Goal: Transaction & Acquisition: Subscribe to service/newsletter

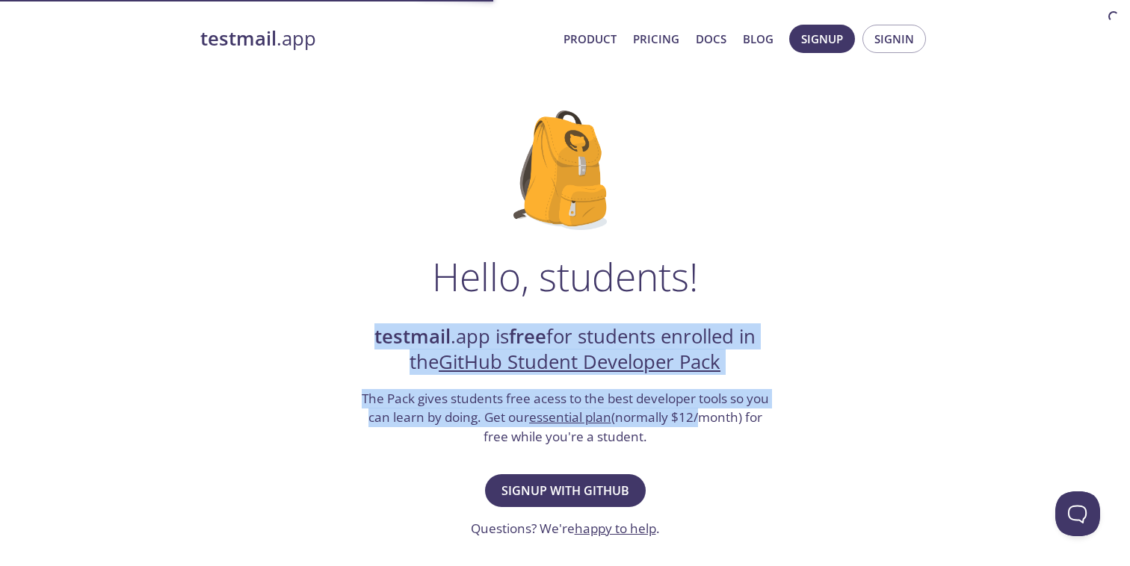
drag, startPoint x: 344, startPoint y: 336, endPoint x: 701, endPoint y: 453, distance: 375.9
click at [701, 453] on div "Hello, students! testmail .app is free for students enrolled in the GitHub Stud…" at bounding box center [564, 543] width 729 height 912
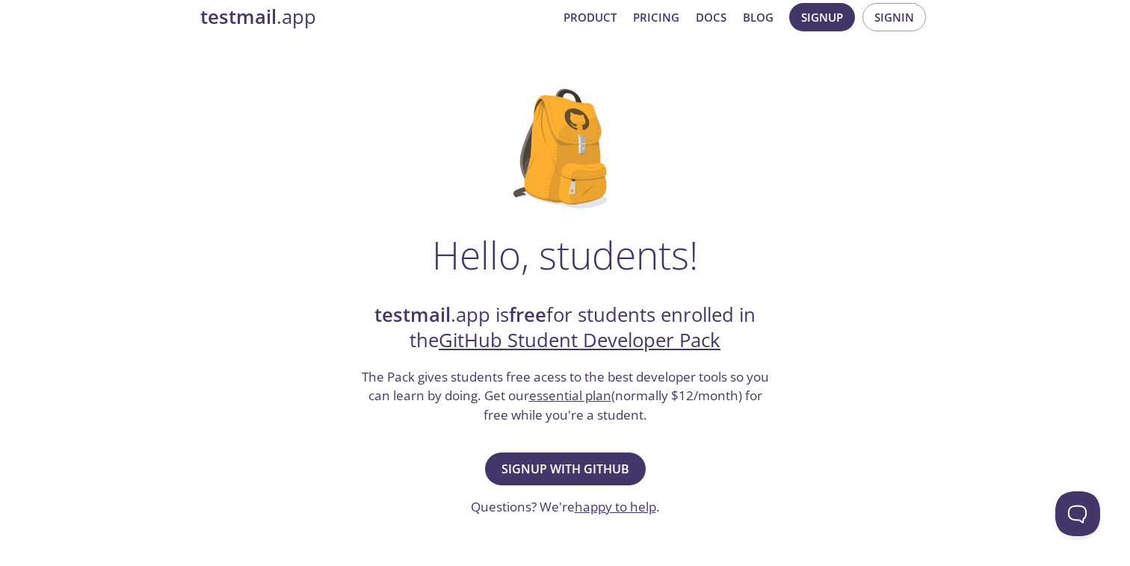
scroll to position [48, 0]
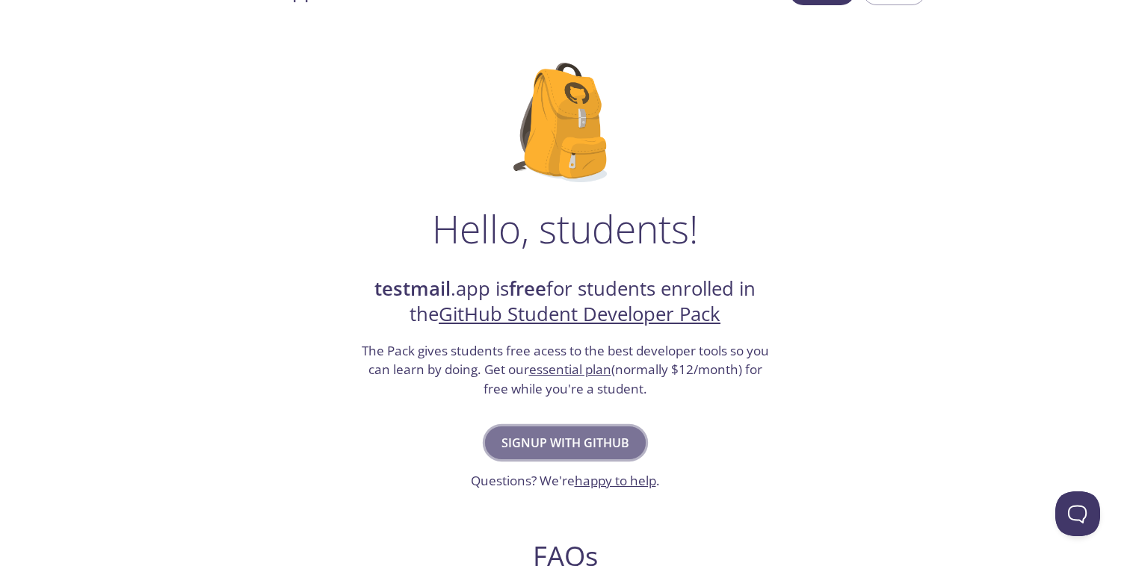
click at [622, 430] on button "Signup with GitHub" at bounding box center [565, 443] width 161 height 33
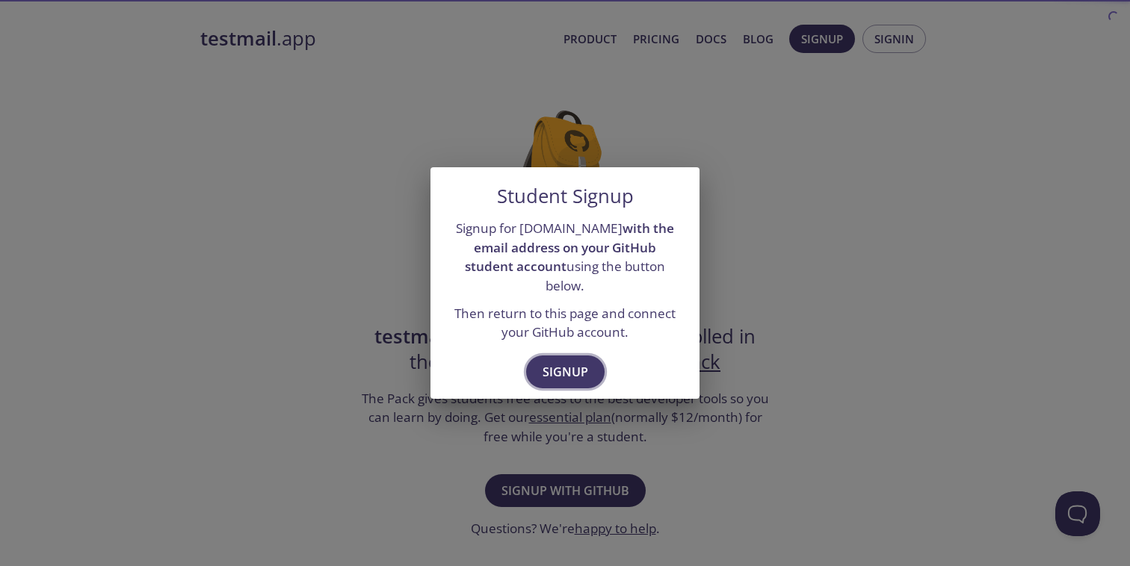
click at [577, 362] on span "Signup" at bounding box center [565, 372] width 46 height 21
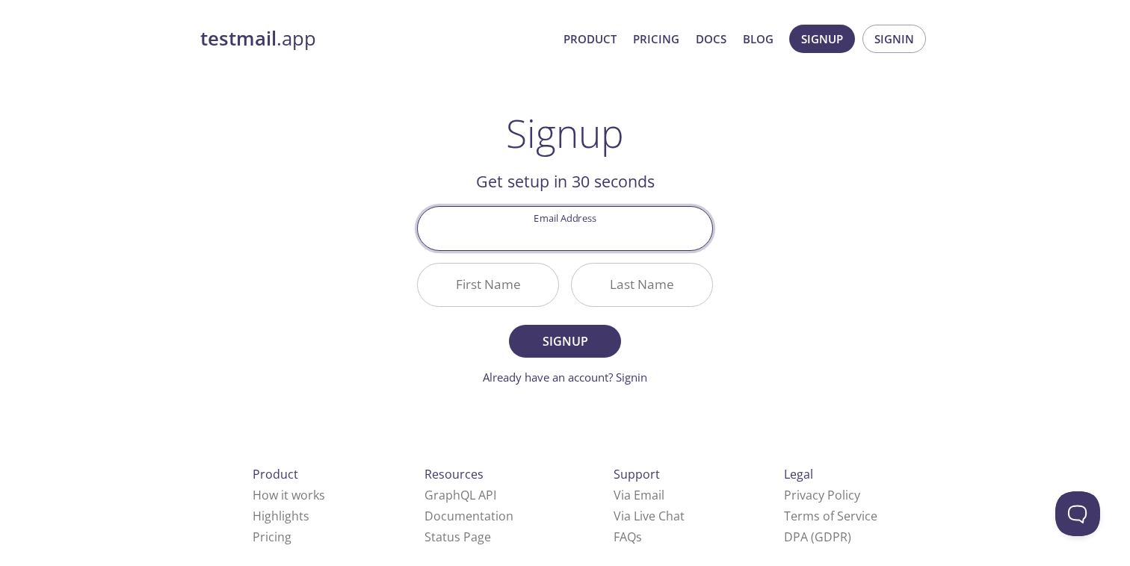
click at [568, 235] on input "Email Address" at bounding box center [565, 228] width 294 height 43
type input "r"
type input "[EMAIL_ADDRESS][DOMAIN_NAME]"
click at [526, 294] on input "First Name" at bounding box center [488, 285] width 140 height 43
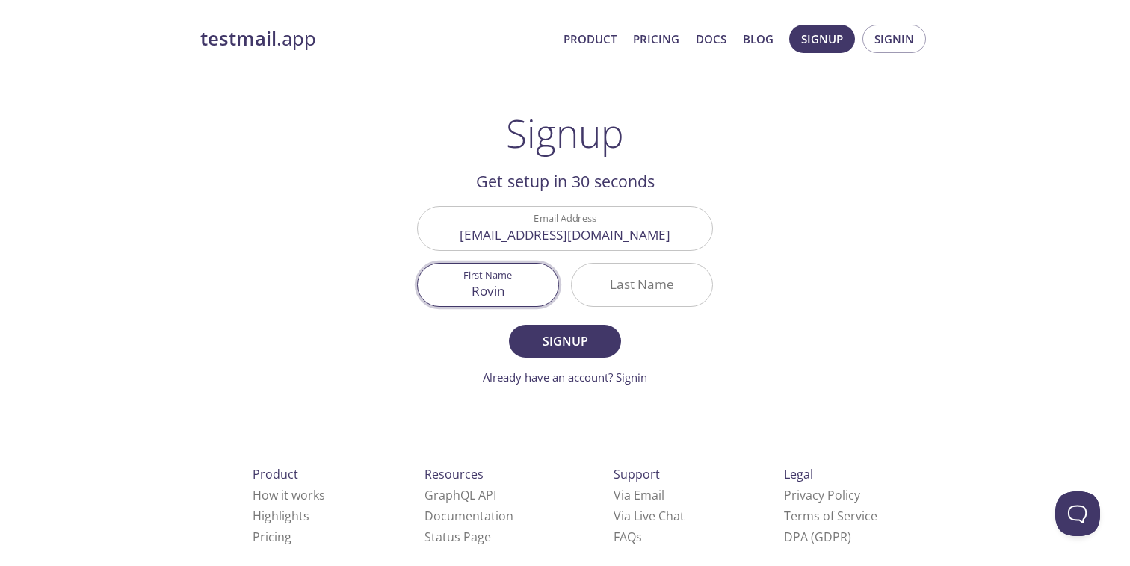
type input "Rovin"
click at [633, 283] on input "Last Name" at bounding box center [641, 285] width 140 height 43
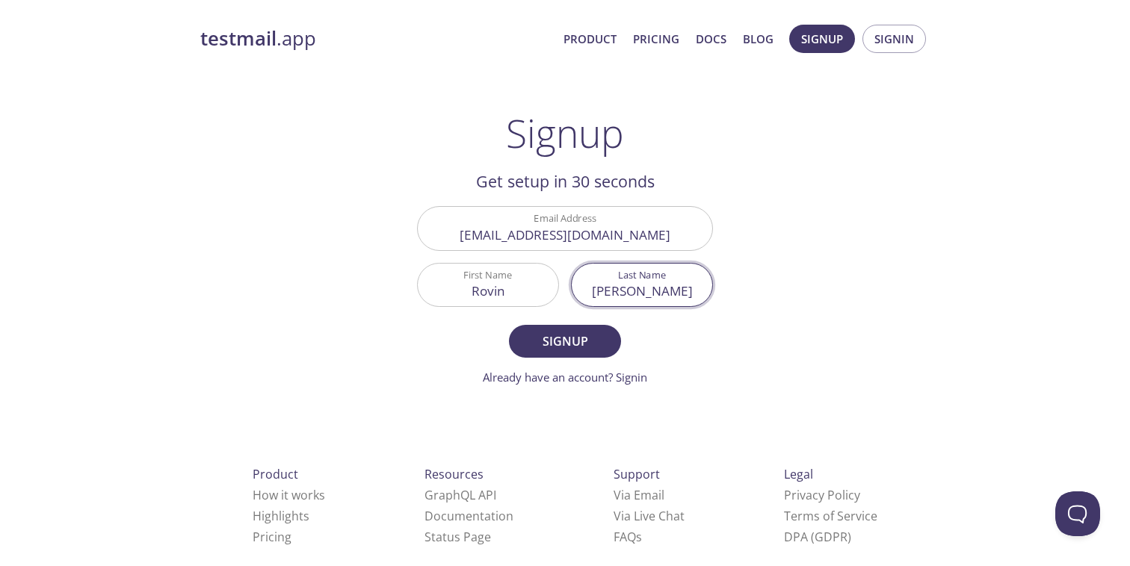
type input "[PERSON_NAME]"
click at [619, 329] on form "Email Address rovin.singh@iitgn.ac.in First Name Rovin Last Name Singh Signup A…" at bounding box center [565, 295] width 296 height 179
click at [610, 333] on button "Signup" at bounding box center [565, 341] width 112 height 33
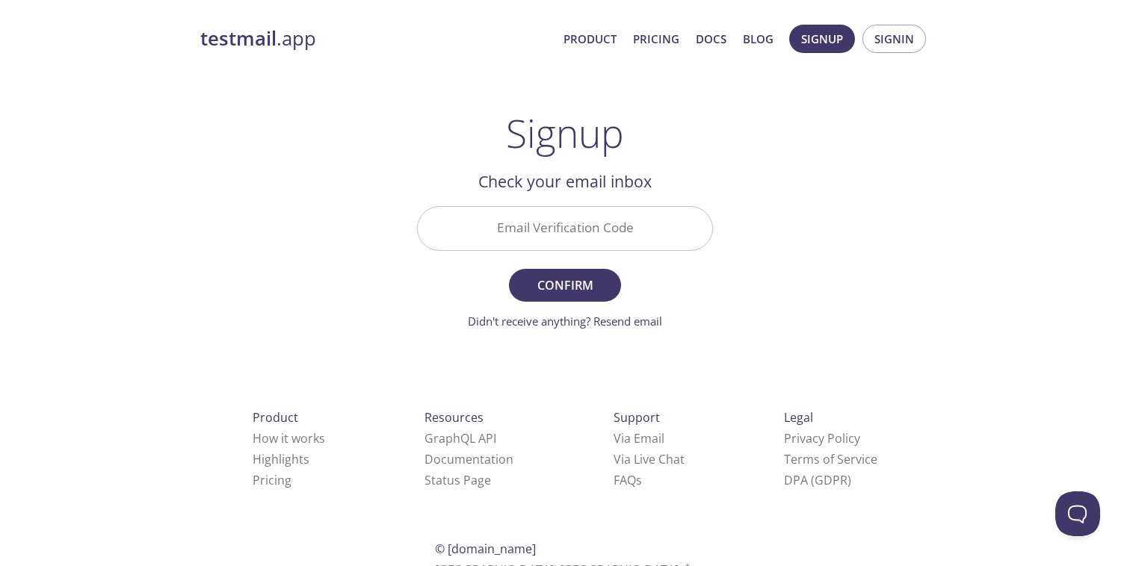
click at [589, 241] on input "Email Verification Code" at bounding box center [565, 228] width 294 height 43
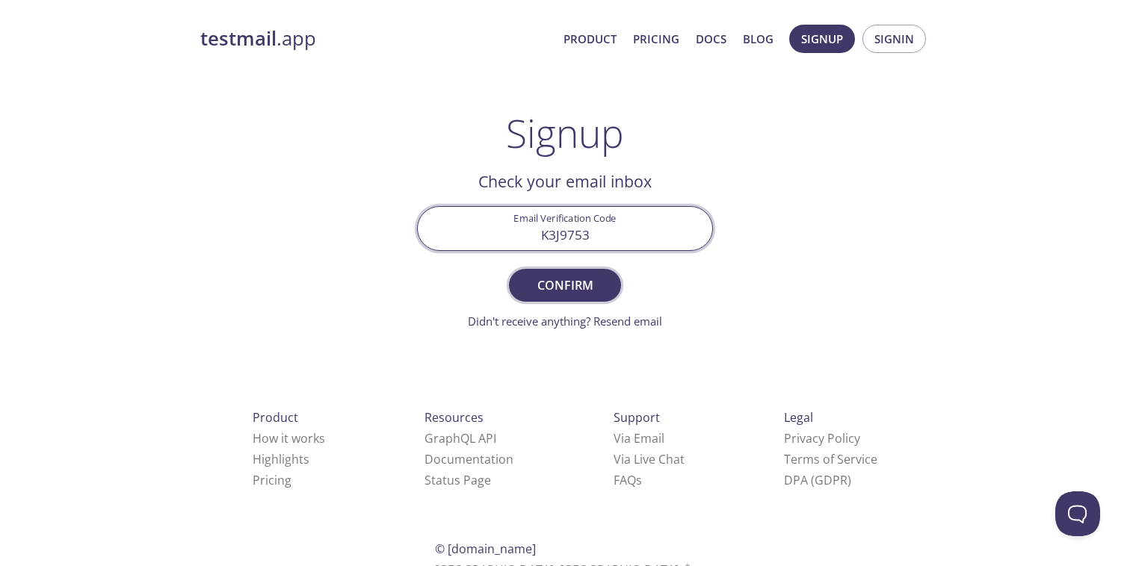
type input "K3J9753"
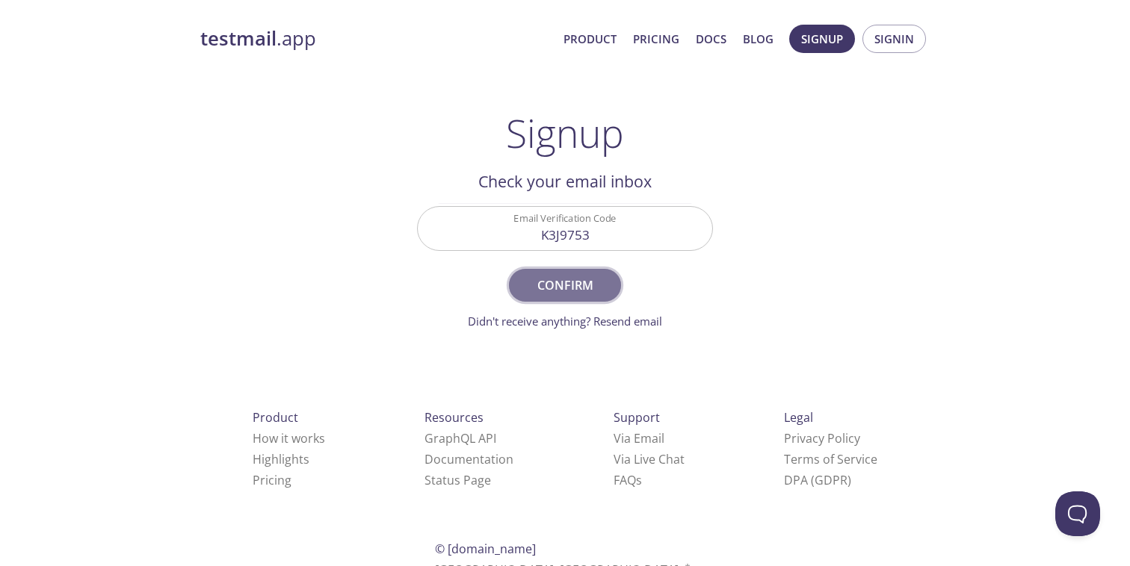
click at [580, 271] on button "Confirm" at bounding box center [565, 285] width 112 height 33
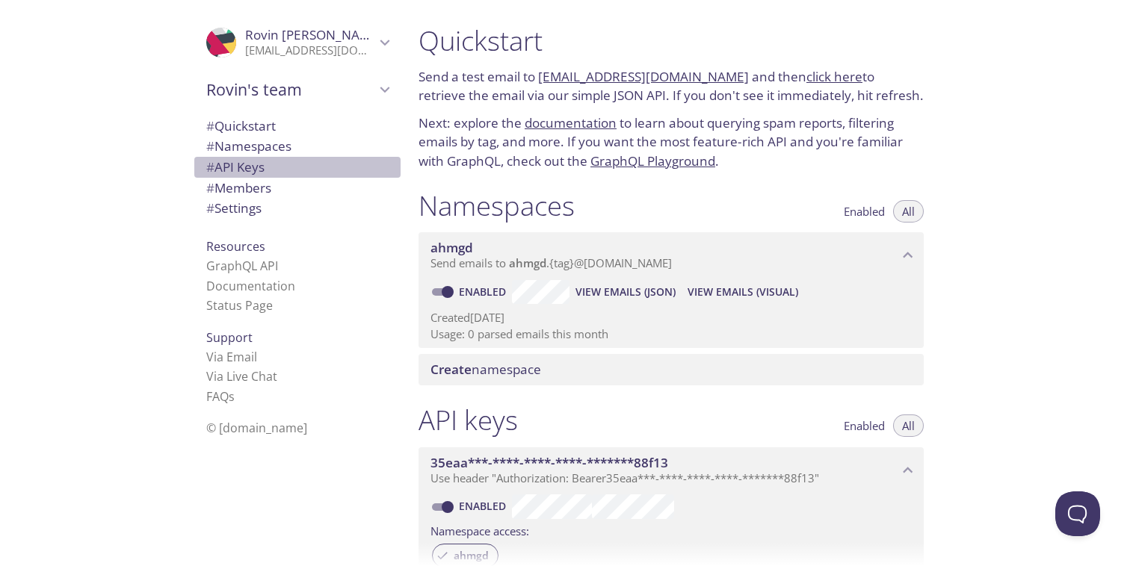
click at [293, 174] on span "# API Keys" at bounding box center [297, 167] width 182 height 19
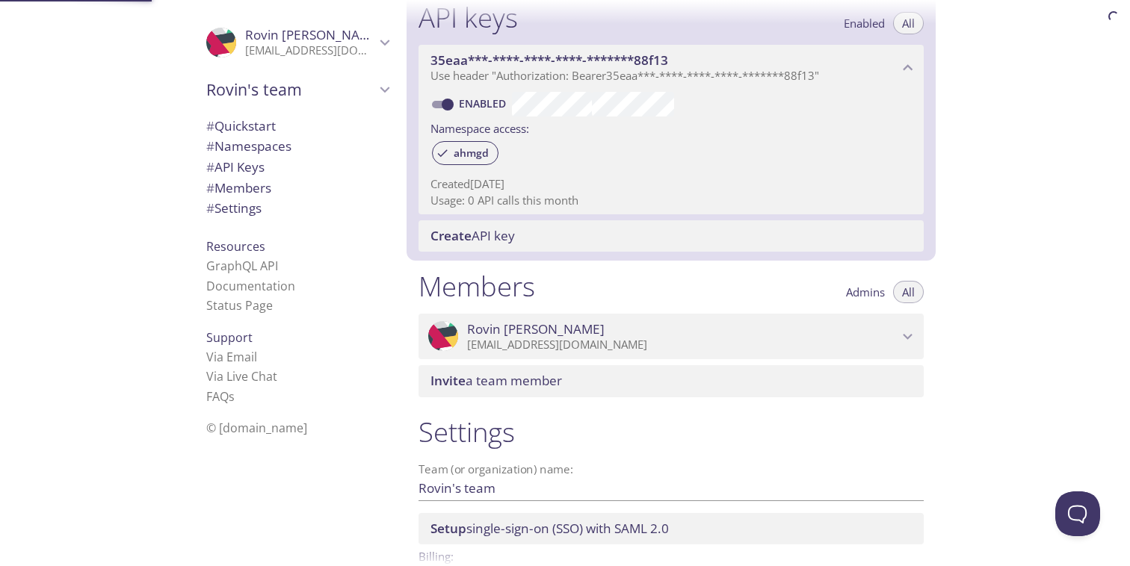
scroll to position [403, 0]
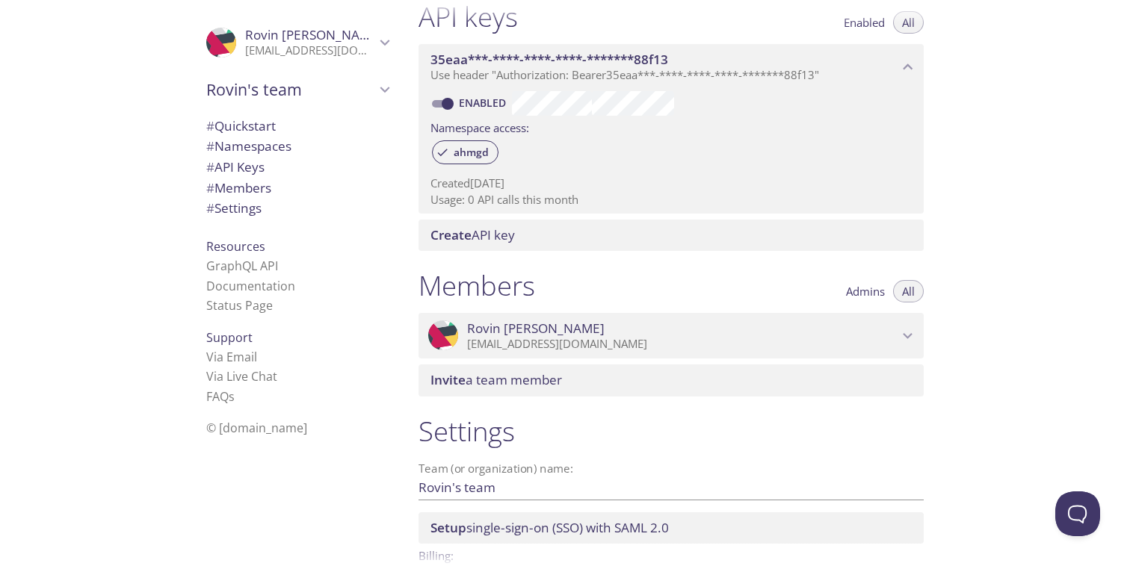
click at [548, 65] on span "35eaa***-****-****-****-*******88f13" at bounding box center [549, 59] width 238 height 17
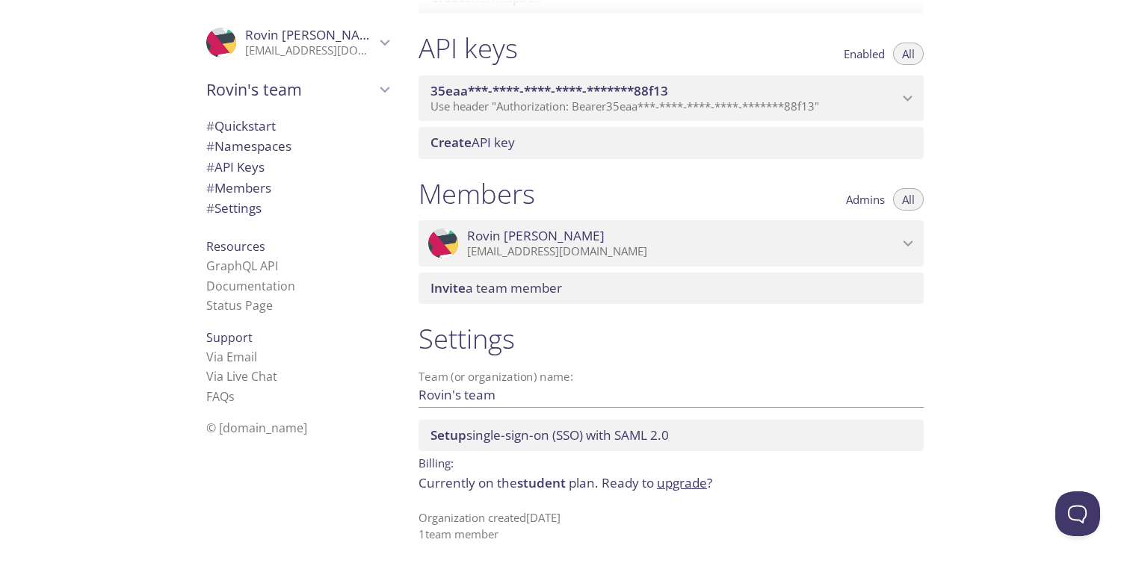
click at [548, 110] on span "Use header "Authorization: Bearer 35eaa***-****-****-****-*******88f13 "" at bounding box center [624, 106] width 388 height 15
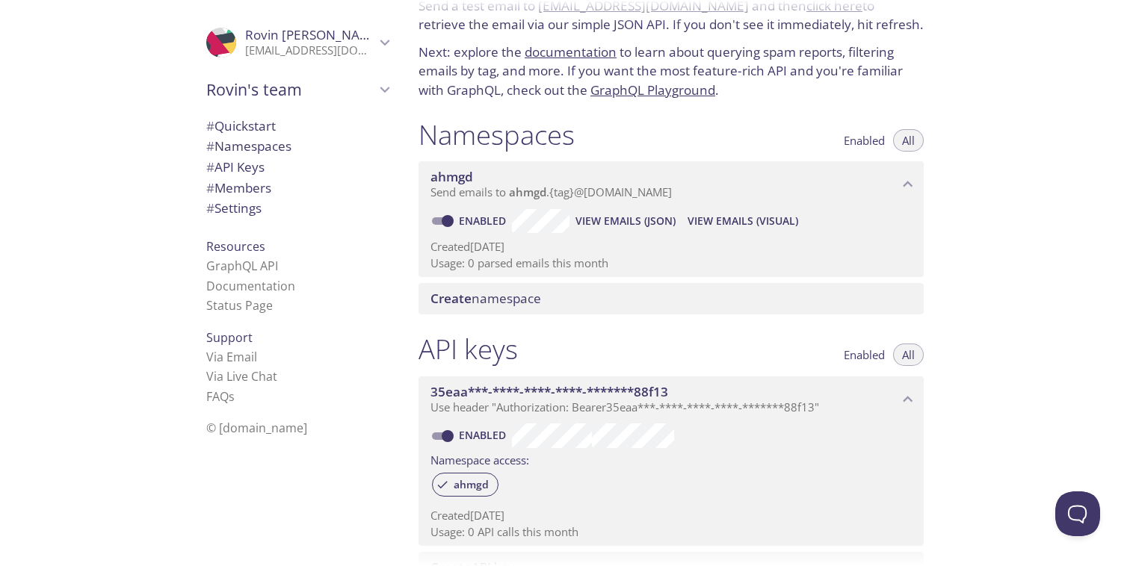
scroll to position [0, 0]
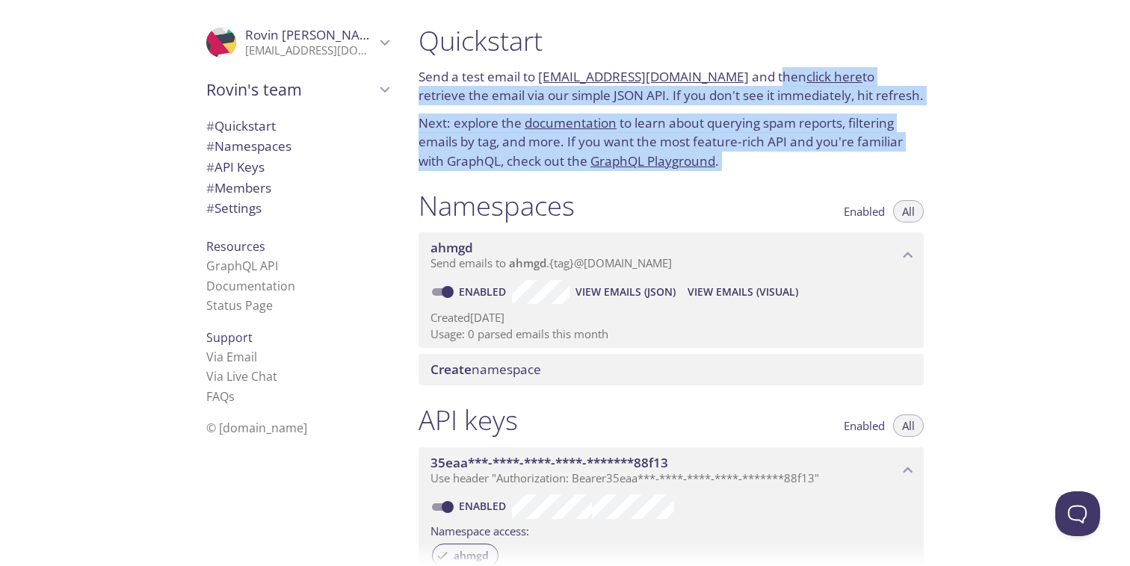
drag, startPoint x: 762, startPoint y: 74, endPoint x: 818, endPoint y: 185, distance: 123.9
click at [820, 185] on div "Quickstart Send a test email to [EMAIL_ADDRESS][DOMAIN_NAME] and then click her…" at bounding box center [676, 283] width 541 height 566
click at [818, 185] on div "Namespaces Enabled All ahmgd Send emails to ahmgd . {tag} @[DOMAIN_NAME] Enable…" at bounding box center [670, 287] width 529 height 215
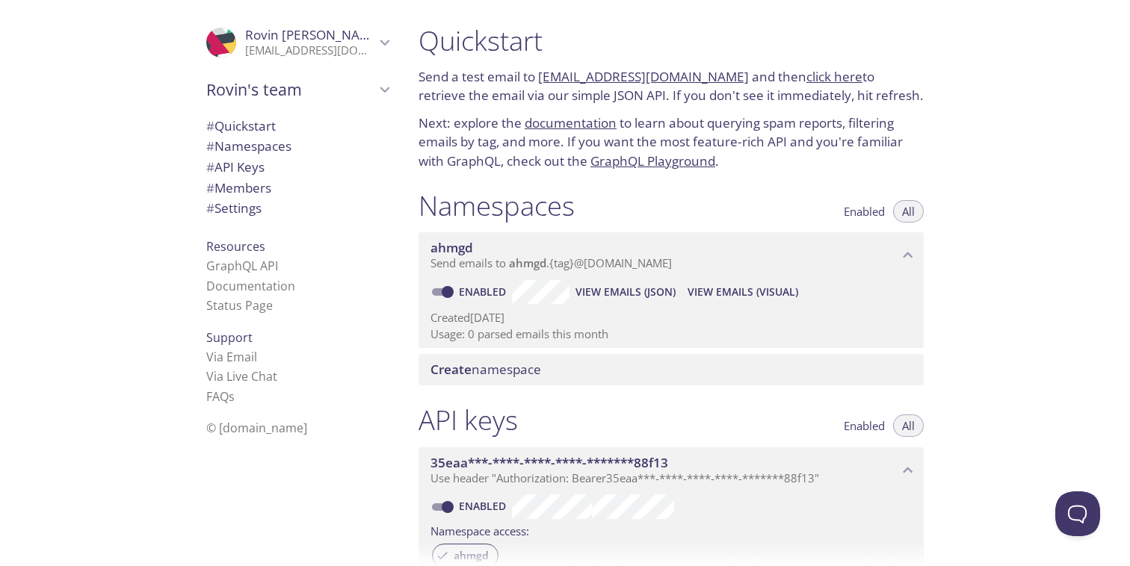
drag, startPoint x: 538, startPoint y: 77, endPoint x: 728, endPoint y: 72, distance: 190.5
click at [728, 72] on p "Send a test email to [EMAIL_ADDRESS][DOMAIN_NAME] and then click here to retrie…" at bounding box center [670, 86] width 505 height 38
copy link "[EMAIL_ADDRESS][DOMAIN_NAME]"
